Goal: Navigation & Orientation: Go to known website

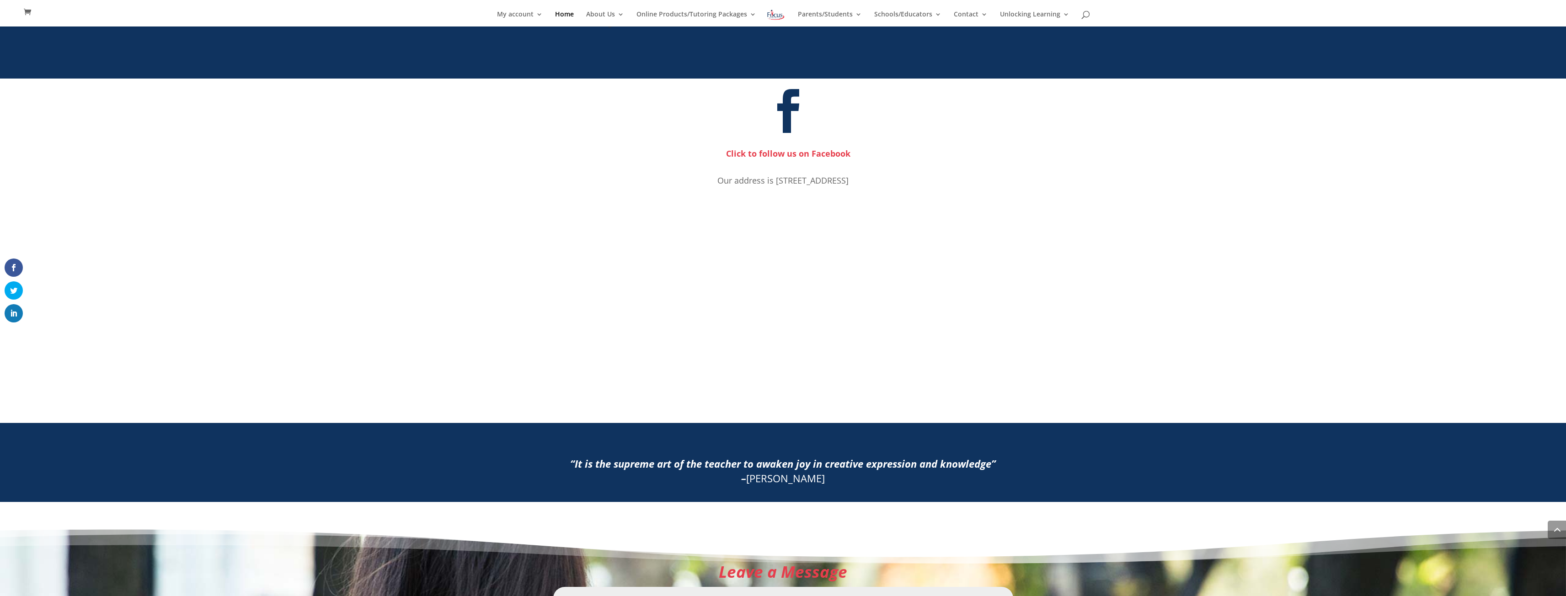
scroll to position [987, 0]
click at [1039, 45] on link "ACT Prep Blog" at bounding box center [1054, 46] width 91 height 18
